Goal: Transaction & Acquisition: Purchase product/service

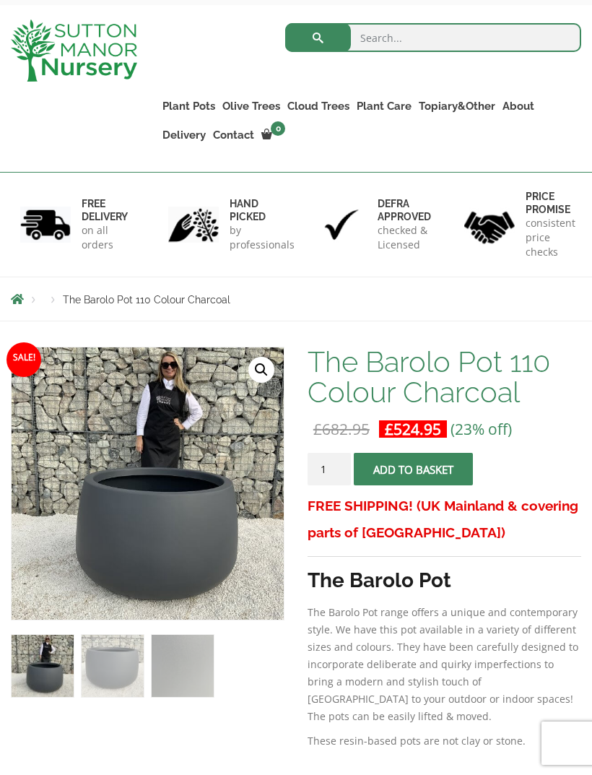
scroll to position [201, 0]
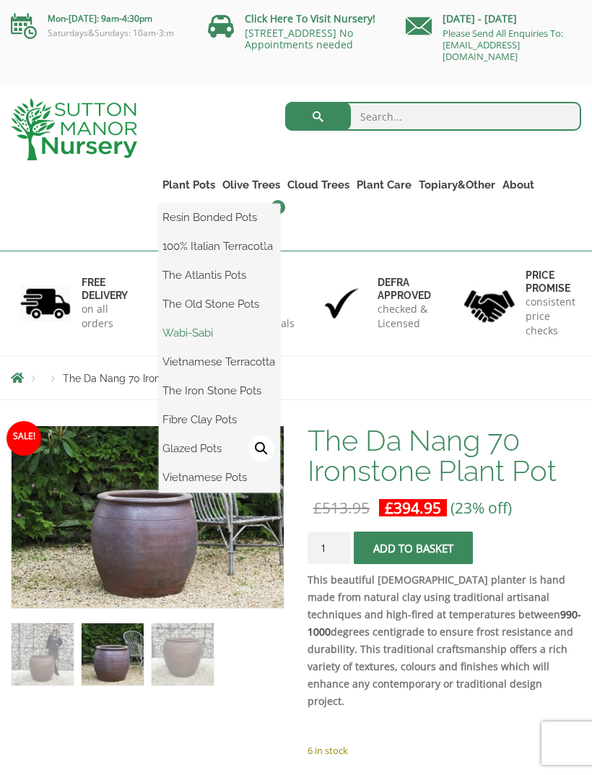
click at [189, 342] on link "Wabi-Sabi" at bounding box center [219, 333] width 121 height 22
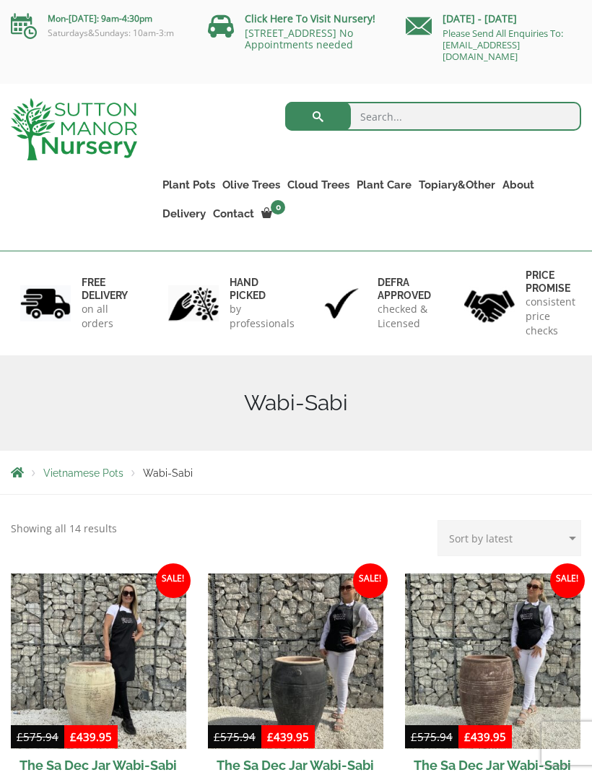
click at [37, 127] on img at bounding box center [74, 129] width 126 height 62
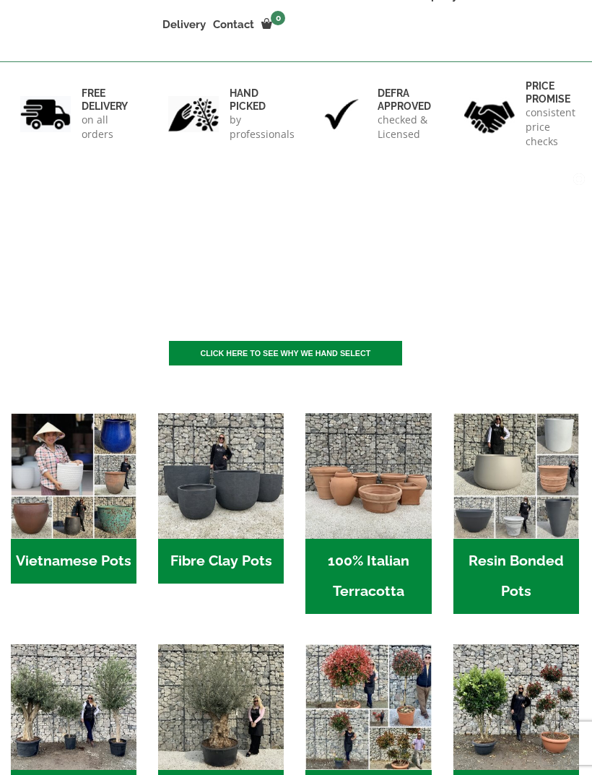
scroll to position [243, 0]
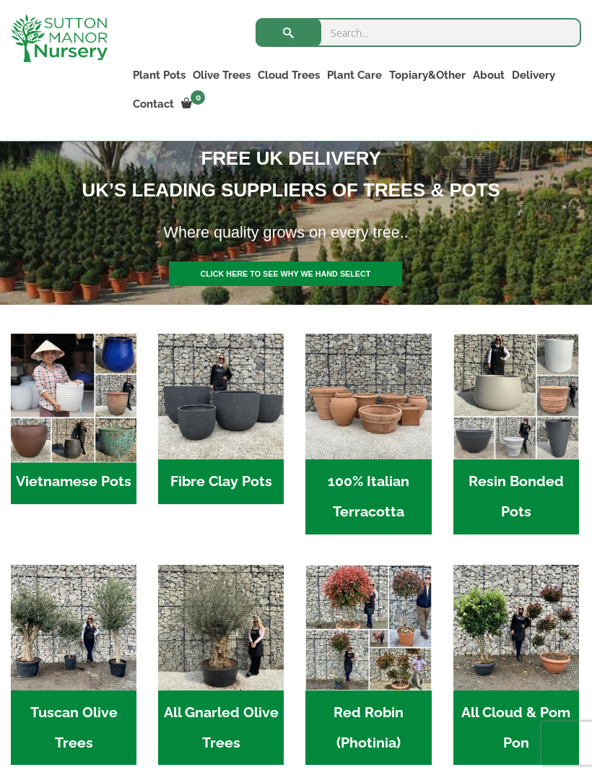
click at [31, 457] on img "Visit product category Vietnamese Pots" at bounding box center [74, 397] width 132 height 132
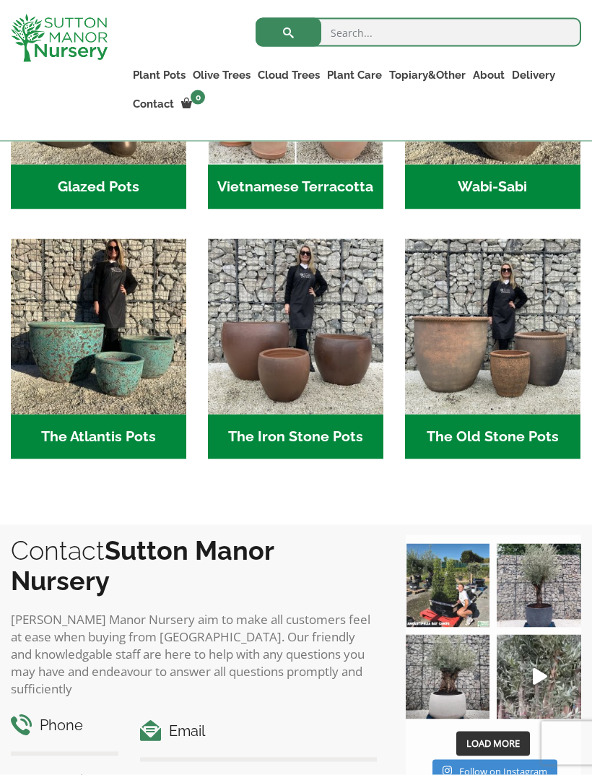
scroll to position [662, 0]
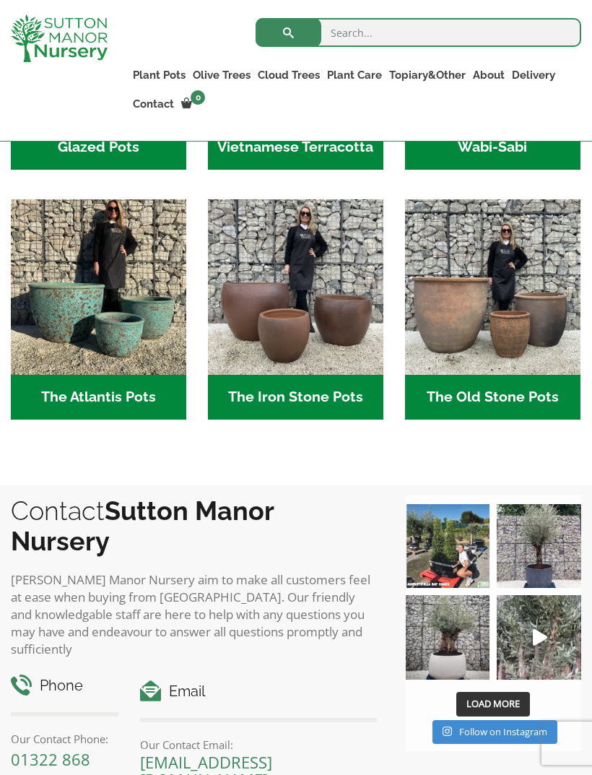
click at [51, 399] on h2 "The Atlantis Pots (11)" at bounding box center [99, 397] width 176 height 45
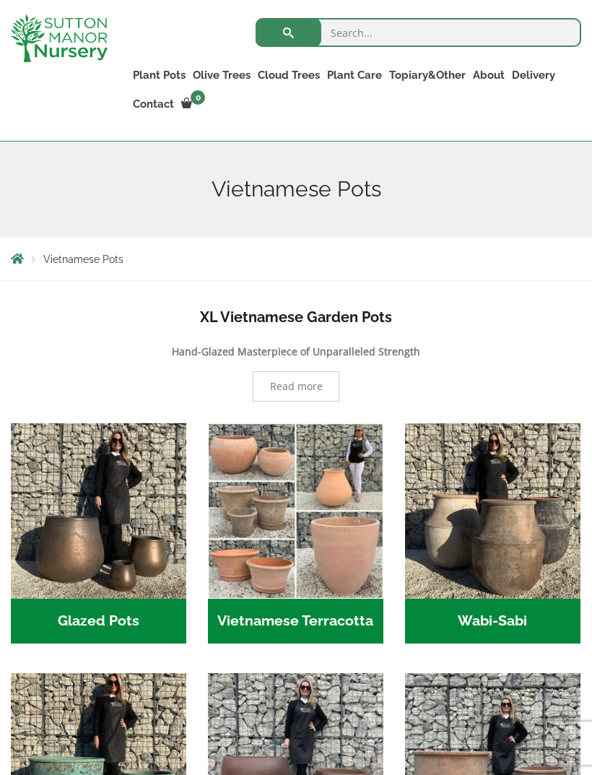
scroll to position [118, 0]
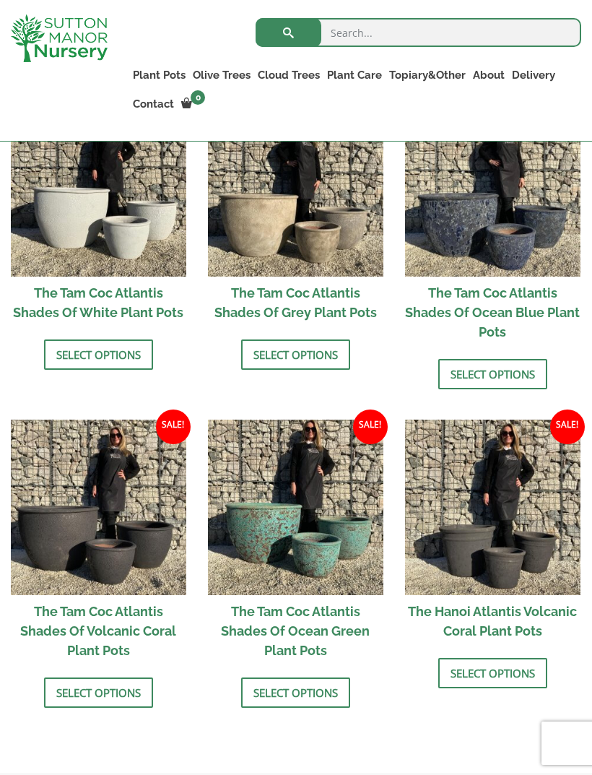
scroll to position [970, 0]
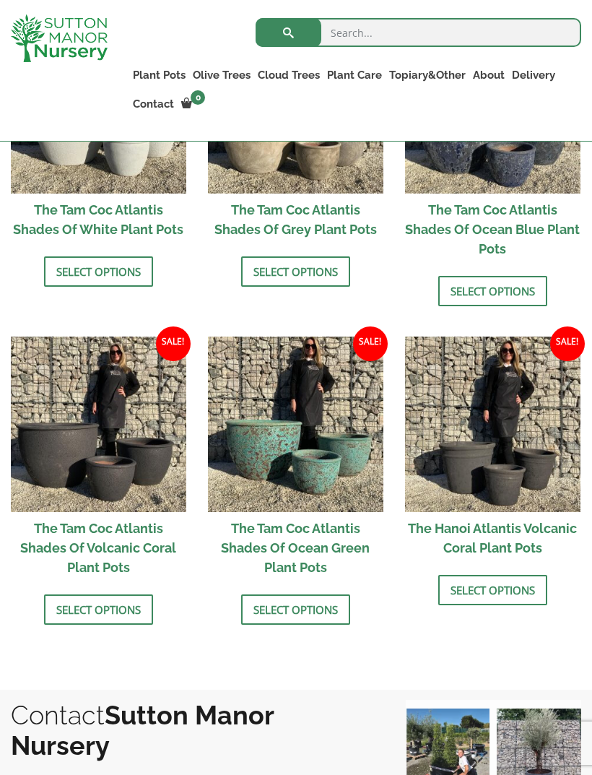
click at [336, 552] on h2 "The Tam Coc Atlantis Shades Of Ocean Green Plant Pots" at bounding box center [296, 548] width 176 height 72
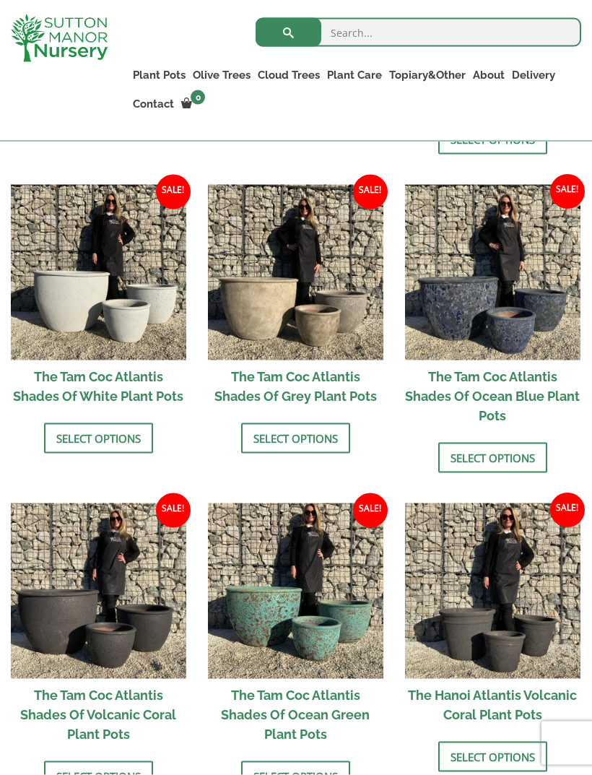
scroll to position [804, 0]
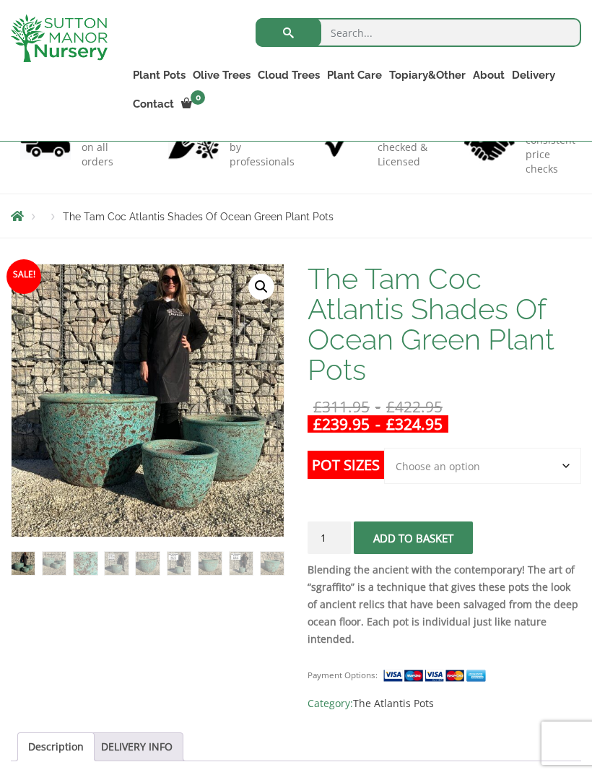
scroll to position [251, 0]
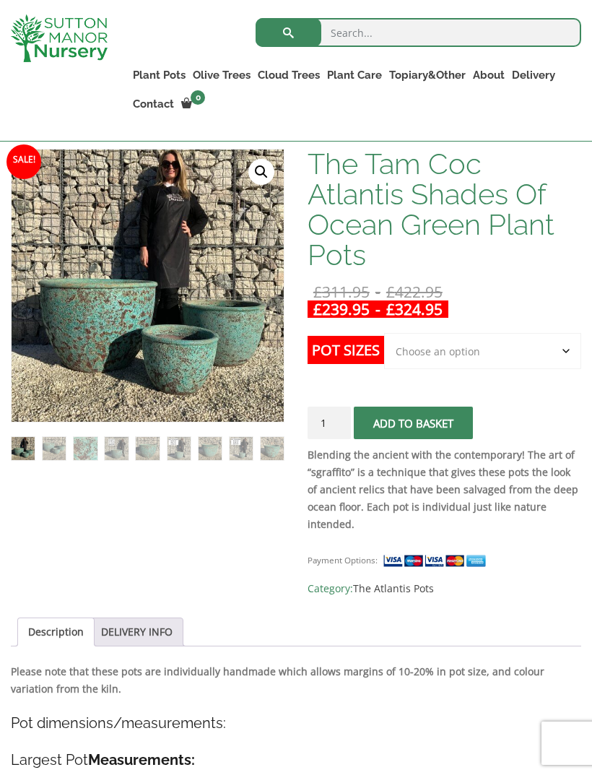
click at [548, 358] on select "Choose an option Click here to buy the 3rd to Largest Pot In The Picture Click …" at bounding box center [482, 351] width 197 height 36
click at [536, 363] on select "Choose an option Click here to buy the 3rd to Largest Pot In The Picture Click …" at bounding box center [482, 351] width 197 height 36
select select "Click here to buy the 2nd to Largest Pot In The Picture"
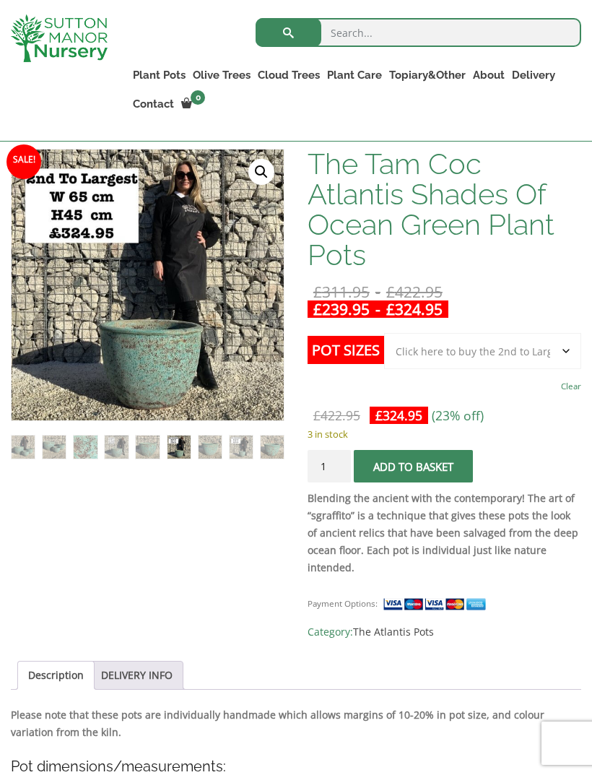
click at [123, 365] on img at bounding box center [332, 470] width 640 height 640
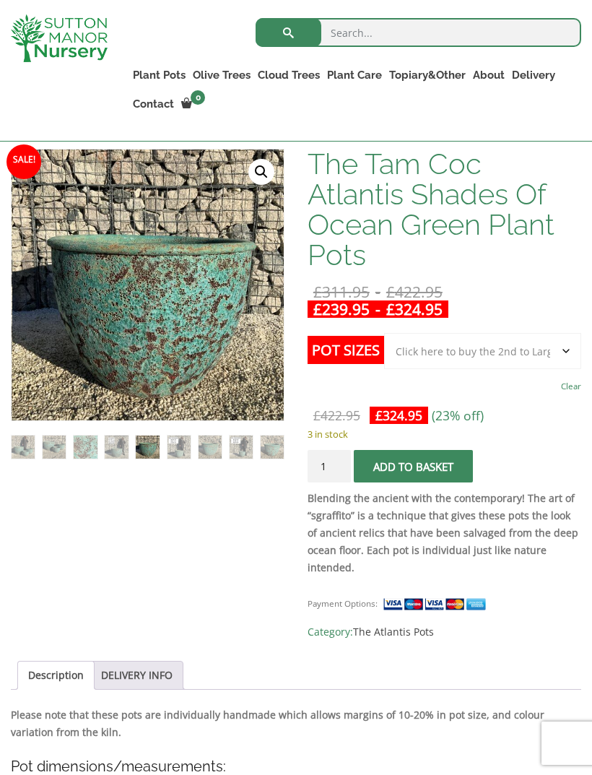
scroll to position [251, 60]
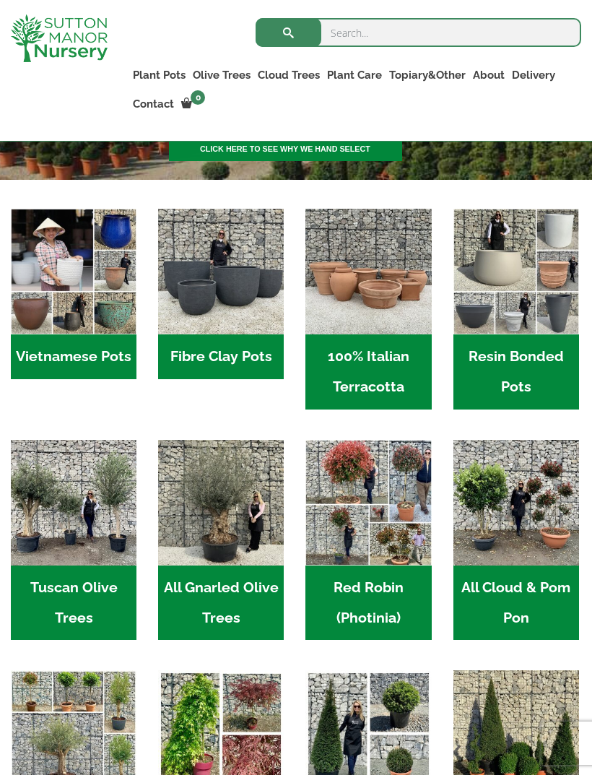
scroll to position [367, 0]
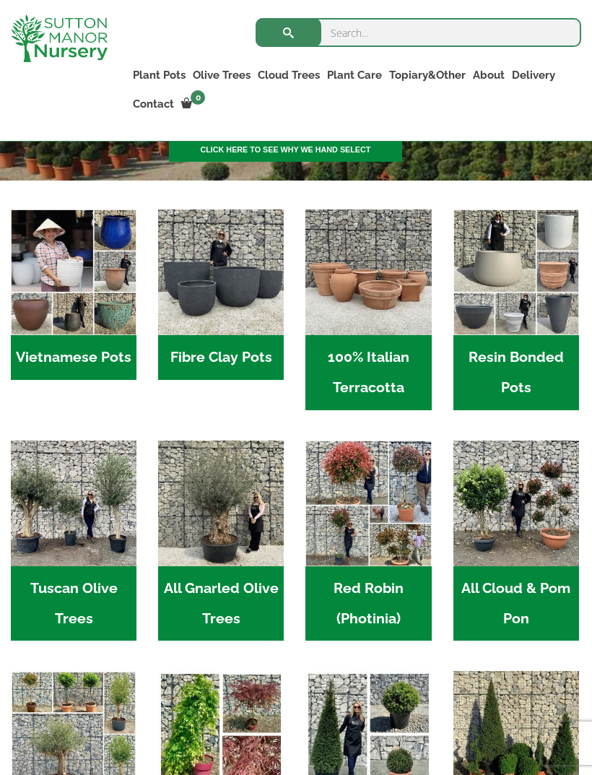
click at [550, 375] on h2 "Resin Bonded Pots (212)" at bounding box center [517, 372] width 126 height 75
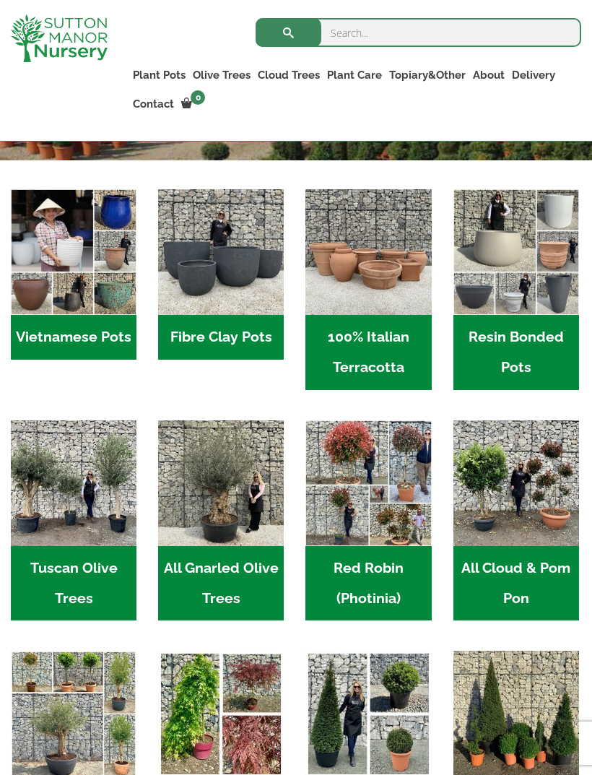
click at [540, 344] on h2 "Resin Bonded Pots (212)" at bounding box center [517, 352] width 126 height 75
click at [239, 301] on img "Visit product category Fibre Clay Pots" at bounding box center [221, 252] width 132 height 132
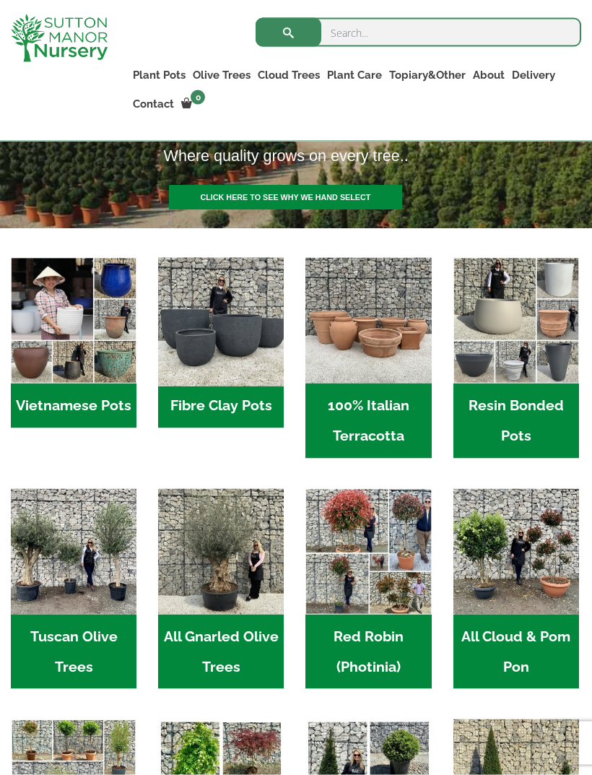
scroll to position [340, 0]
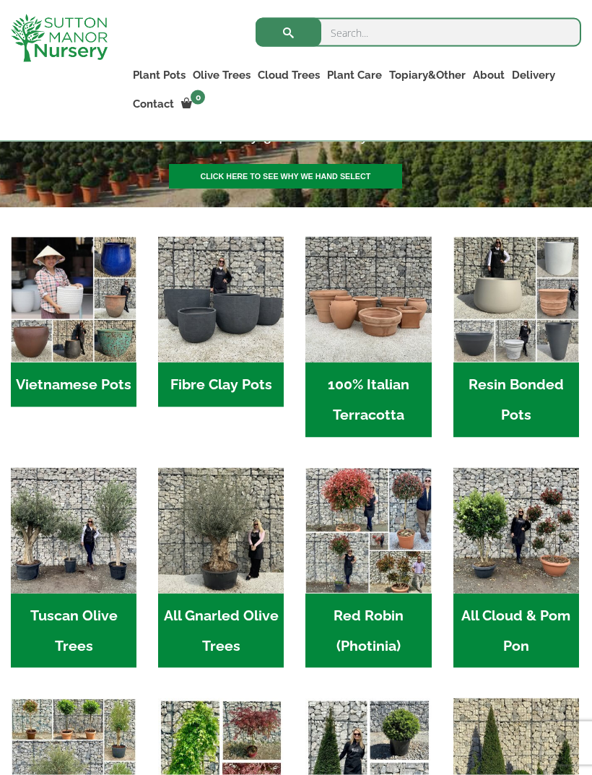
click at [35, 382] on h2 "Vietnamese Pots (55)" at bounding box center [74, 385] width 126 height 45
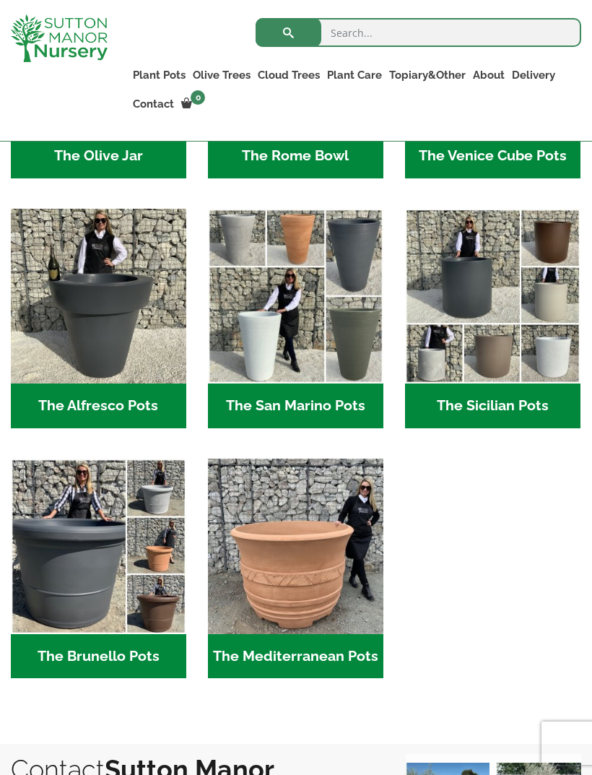
scroll to position [1507, 0]
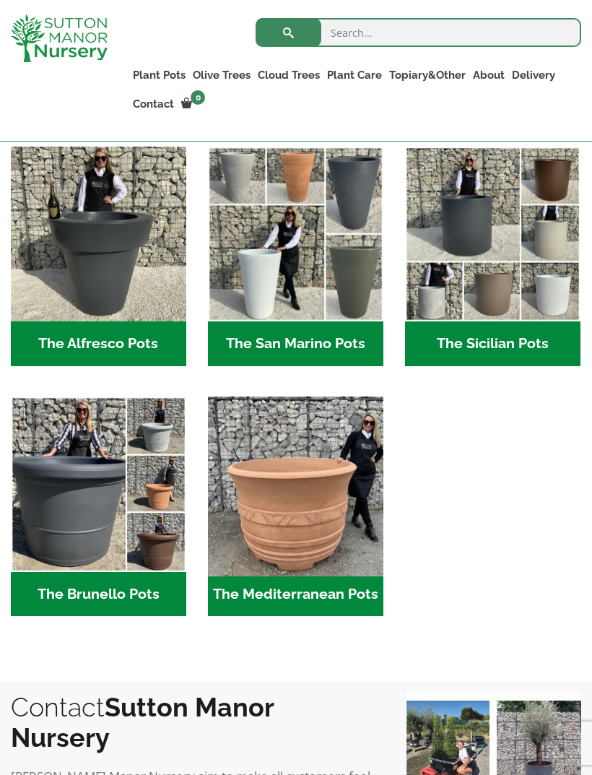
click at [340, 493] on img "Visit product category The Mediterranean Pots" at bounding box center [296, 484] width 184 height 184
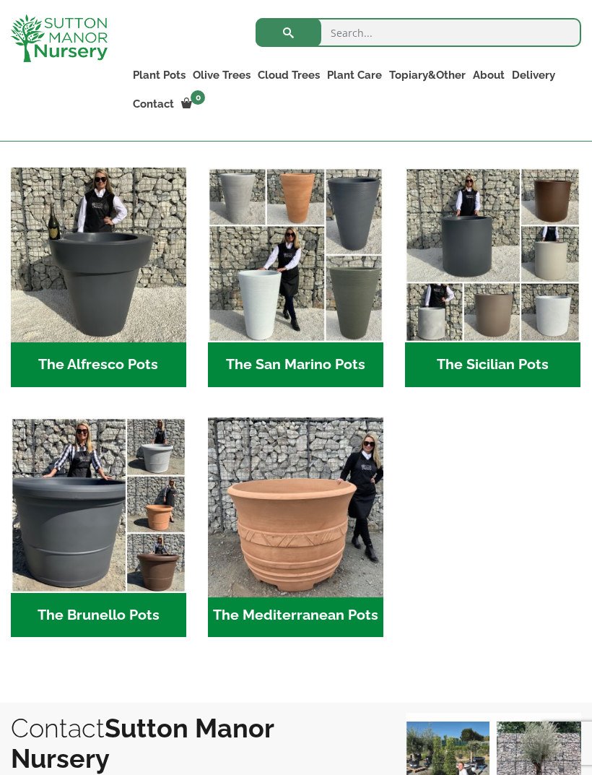
scroll to position [1485, 0]
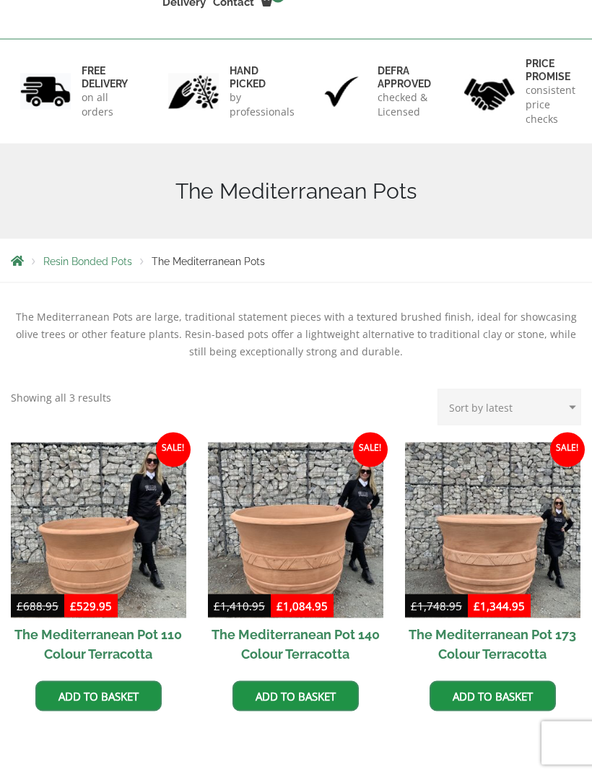
scroll to position [366, 0]
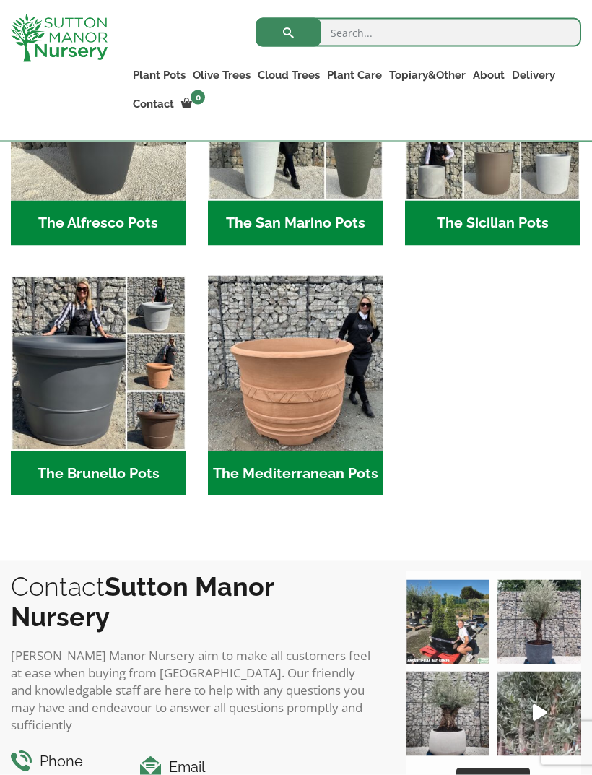
scroll to position [1852, 0]
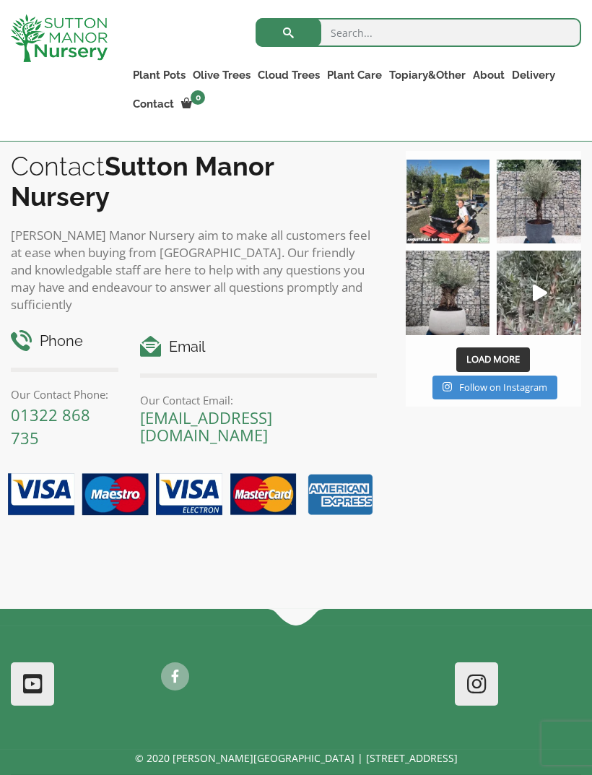
scroll to position [860, 0]
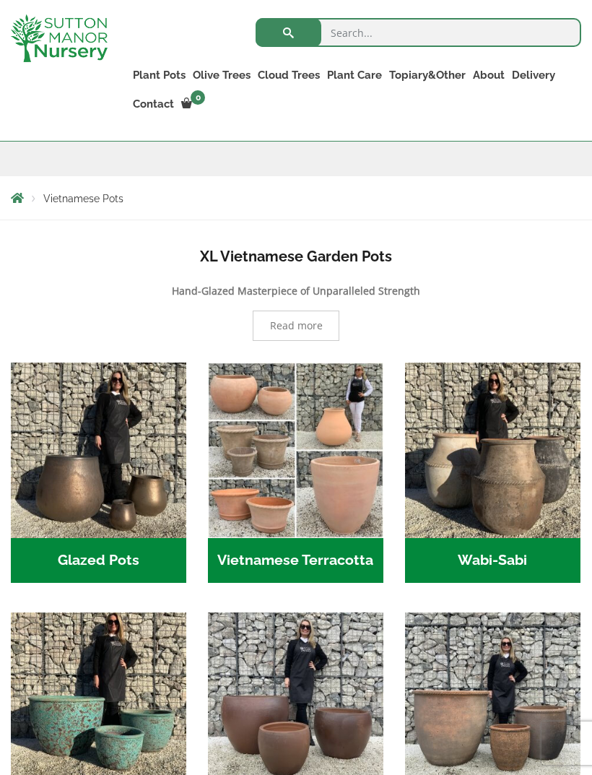
scroll to position [334, 0]
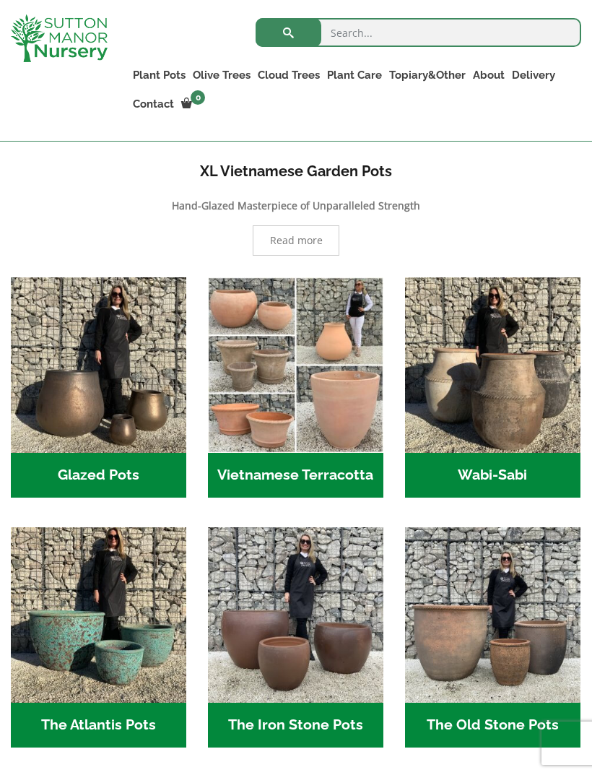
click at [564, 481] on h2 "Wabi-Sabi (14)" at bounding box center [493, 475] width 176 height 45
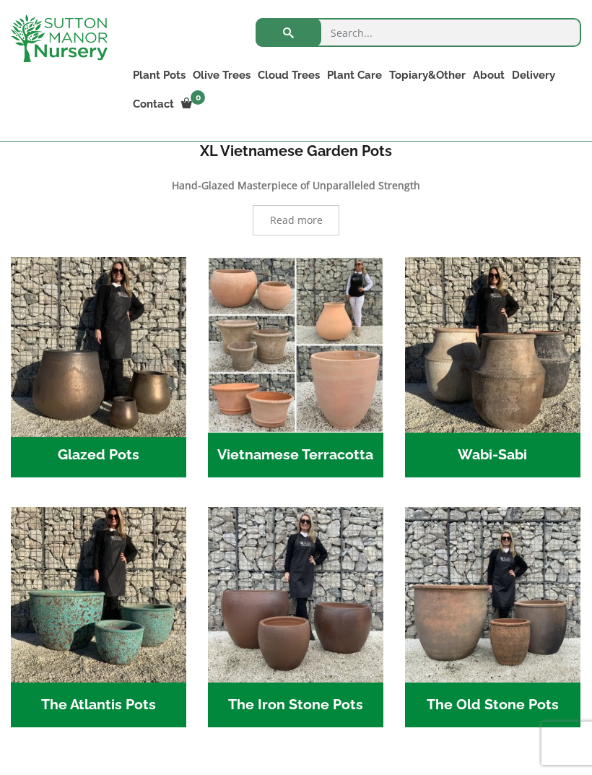
click at [38, 415] on img "Visit product category Glazed Pots" at bounding box center [99, 345] width 184 height 184
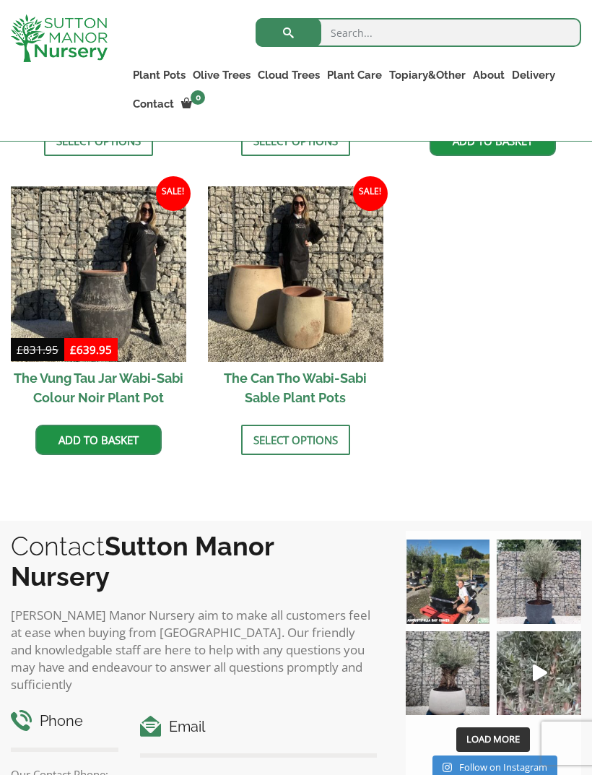
scroll to position [1614, 0]
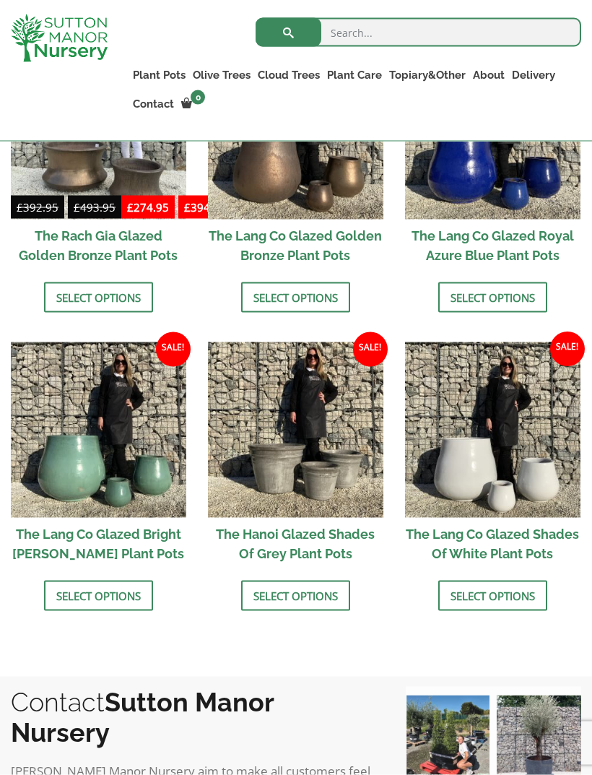
scroll to position [1142, 0]
click at [48, 517] on h2 "The Lang Co Glazed Bright Olive Green Plant Pots" at bounding box center [99, 543] width 176 height 52
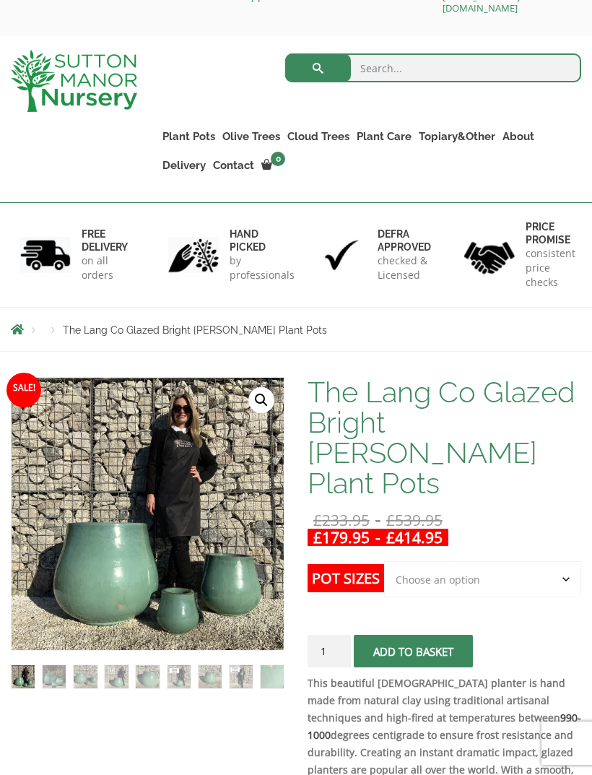
scroll to position [201, 0]
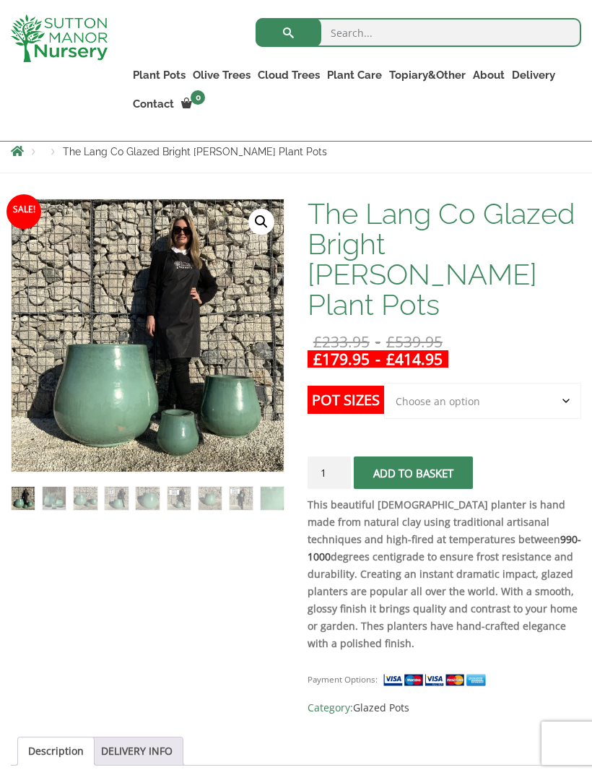
click at [555, 383] on select "Choose an option 3rd to Largest Pot In The Picture 2nd to Largest Pot In The Pi…" at bounding box center [482, 401] width 197 height 36
select select "Largest pot In The Picture"
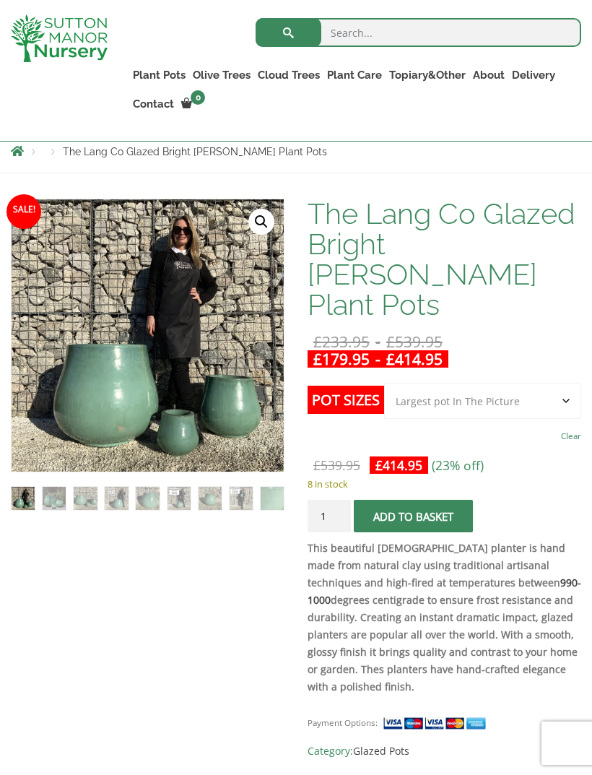
click at [53, 401] on img at bounding box center [373, 560] width 722 height 722
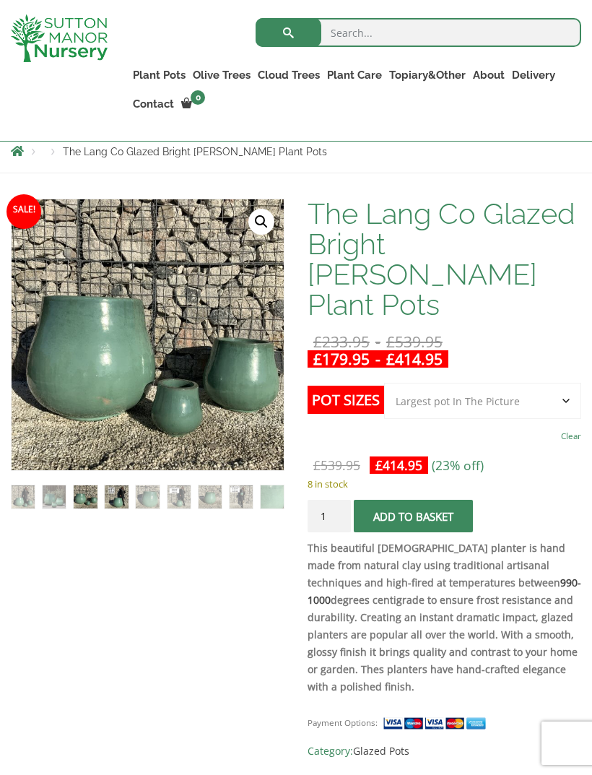
click at [106, 499] on img at bounding box center [116, 497] width 23 height 23
